Goal: Transaction & Acquisition: Purchase product/service

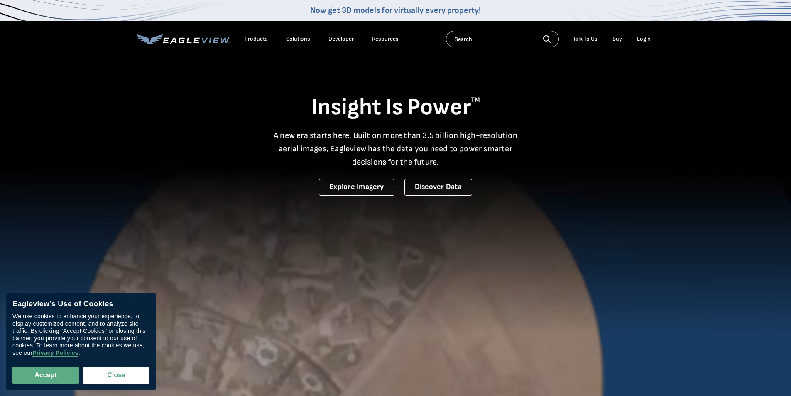
click at [641, 38] on div "Login" at bounding box center [644, 38] width 14 height 7
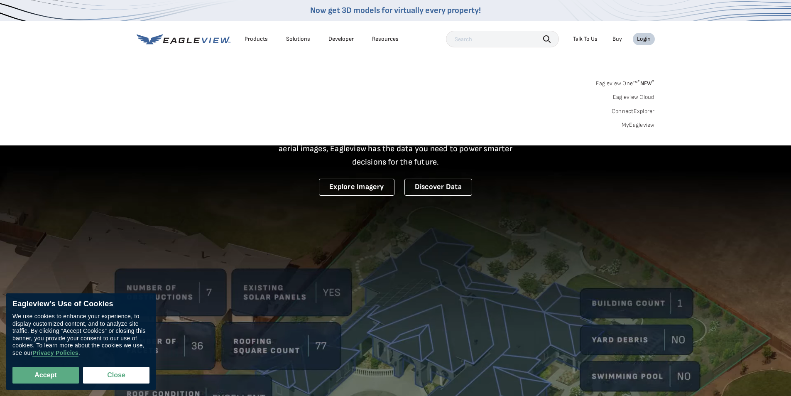
click at [631, 125] on link "MyEagleview" at bounding box center [638, 124] width 33 height 7
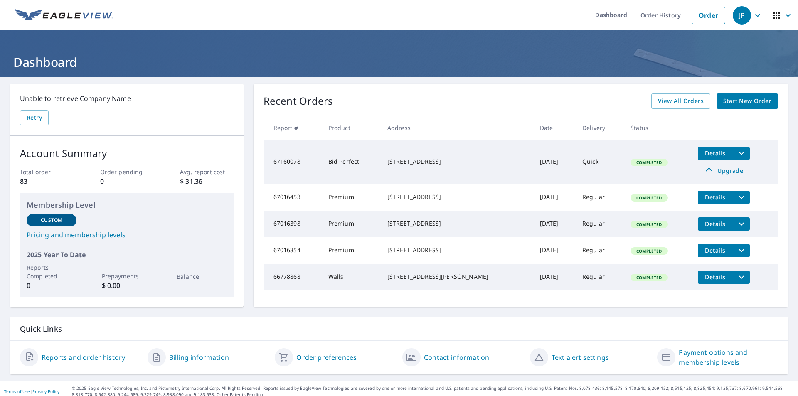
click at [742, 103] on span "Start New Order" at bounding box center [747, 101] width 48 height 10
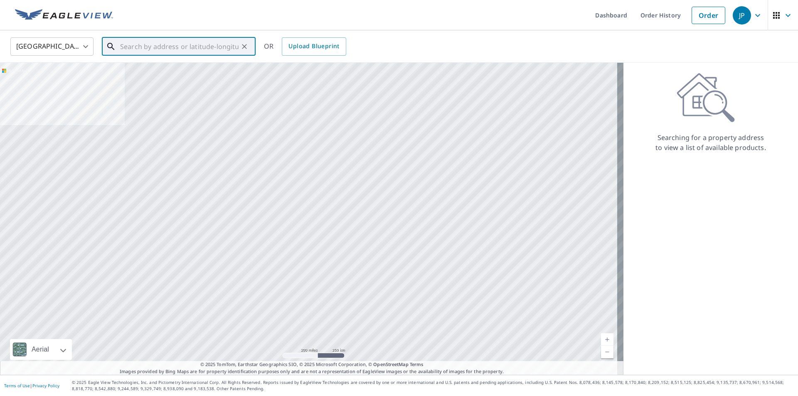
click at [125, 51] on input "text" at bounding box center [179, 46] width 118 height 23
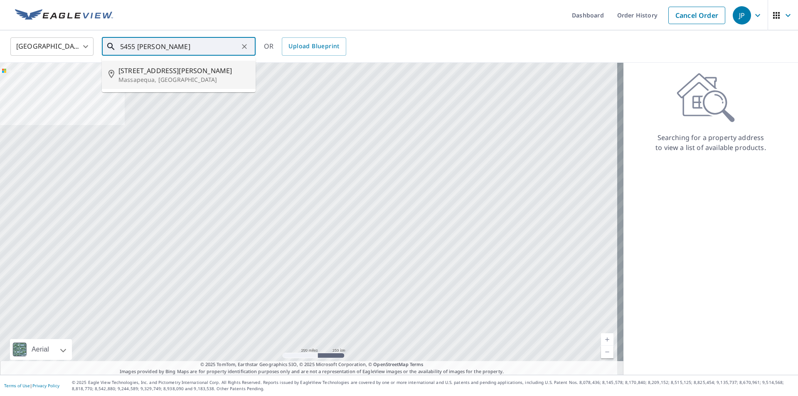
click at [149, 76] on p "Massapequa, NY 11758" at bounding box center [183, 80] width 130 height 8
type input "5455 Merrick Rd Massapequa, NY 11758"
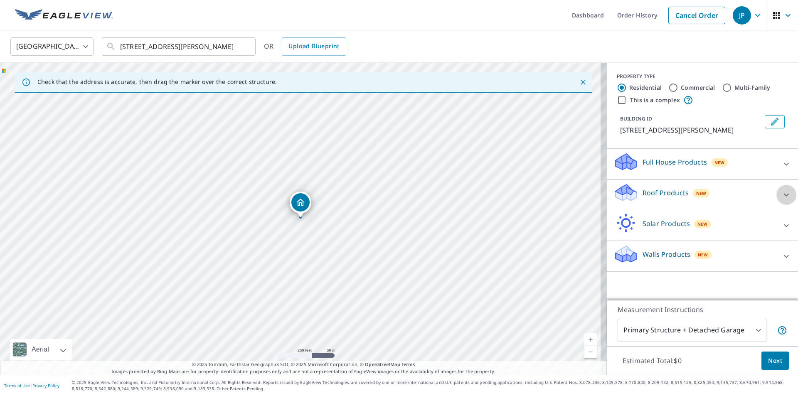
click at [781, 194] on icon at bounding box center [786, 195] width 10 height 10
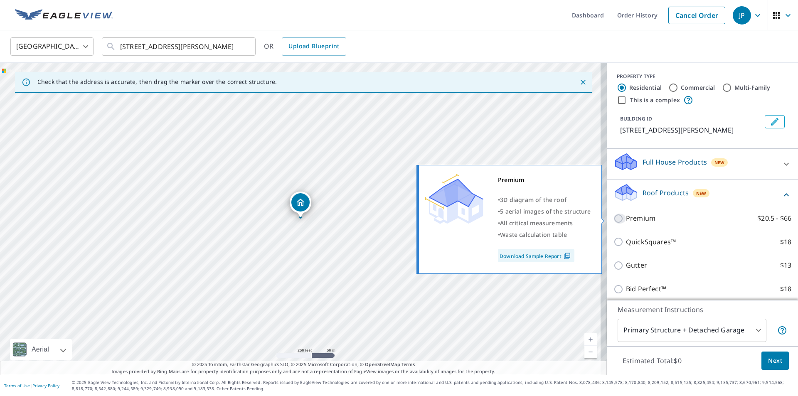
click at [613, 219] on input "Premium $20.5 - $66" at bounding box center [619, 219] width 12 height 10
checkbox input "true"
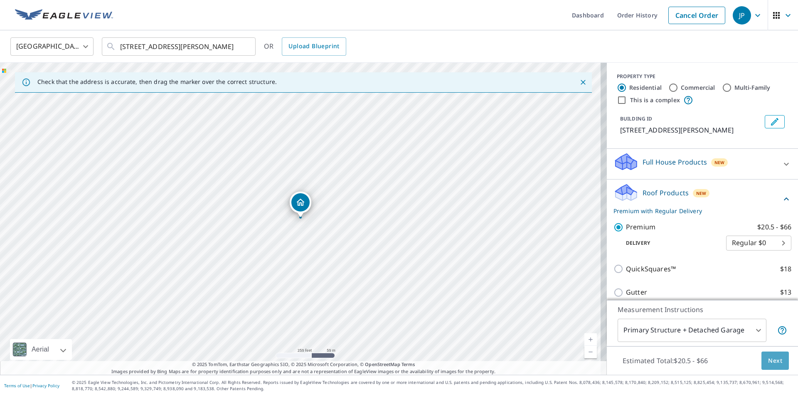
click at [777, 362] on button "Next" at bounding box center [774, 360] width 27 height 19
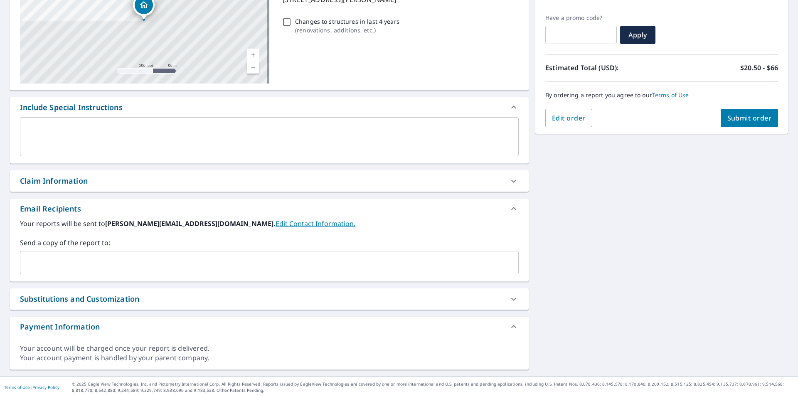
scroll to position [133, 0]
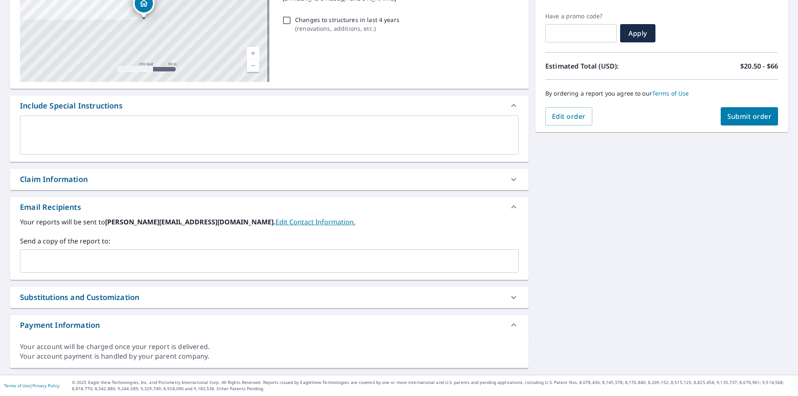
click at [29, 259] on input "text" at bounding box center [263, 261] width 479 height 16
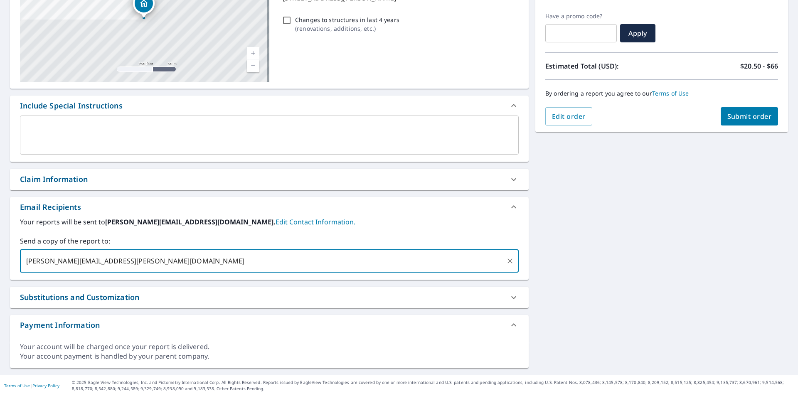
type input "ernest.cappello@abcsupply.com"
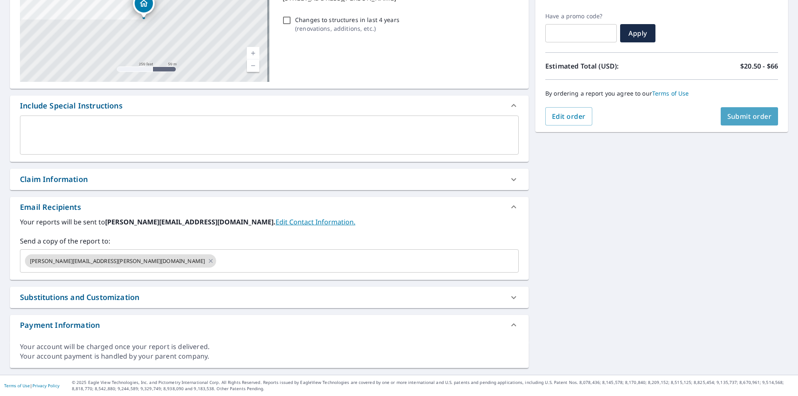
click at [740, 114] on span "Submit order" at bounding box center [749, 116] width 44 height 9
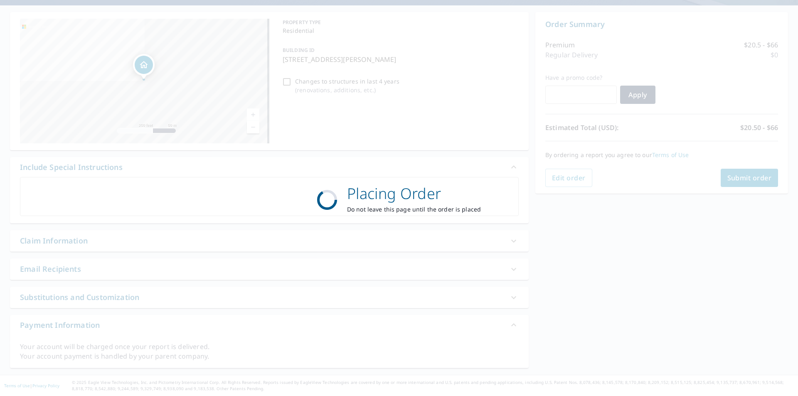
scroll to position [71, 0]
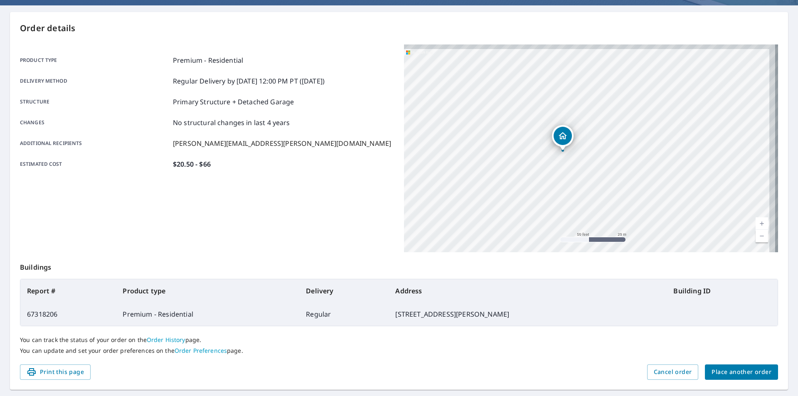
drag, startPoint x: 627, startPoint y: 117, endPoint x: 496, endPoint y: 181, distance: 146.4
click at [496, 181] on div "5455 Merrick Rd Massapequa, NY 11758" at bounding box center [591, 148] width 374 height 208
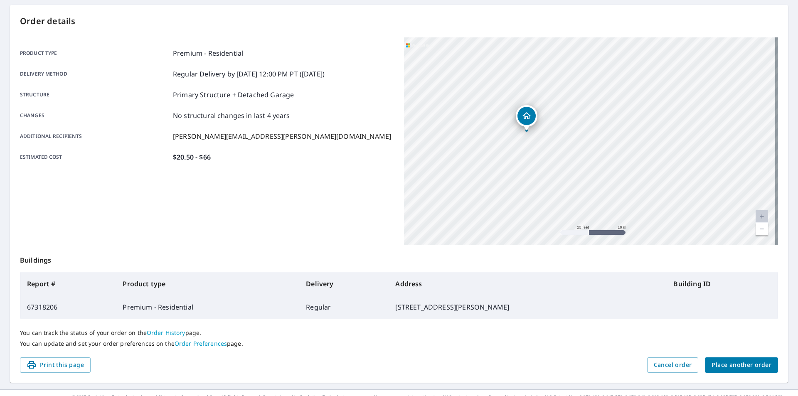
scroll to position [93, 0]
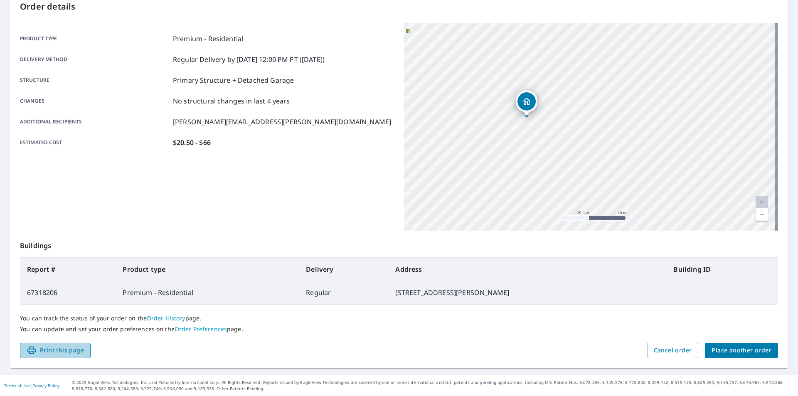
click at [58, 350] on span "Print this page" at bounding box center [55, 350] width 57 height 10
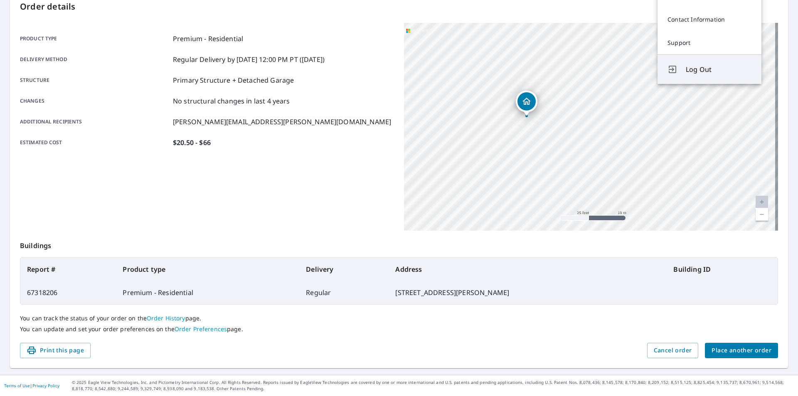
click at [697, 74] on span "Log Out" at bounding box center [718, 69] width 66 height 10
